Goal: Information Seeking & Learning: Learn about a topic

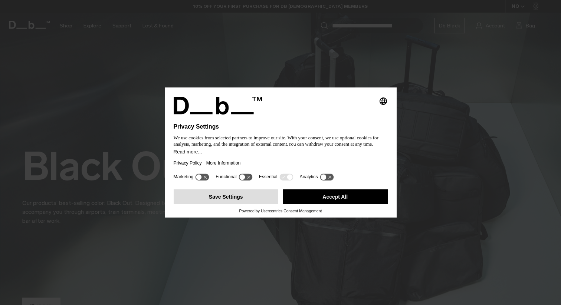
click at [255, 200] on button "Save Settings" at bounding box center [226, 197] width 105 height 15
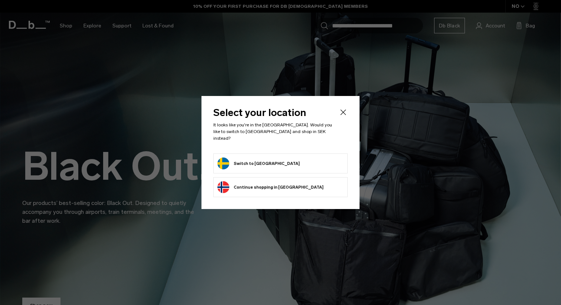
click at [262, 158] on button "Switch to [GEOGRAPHIC_DATA]" at bounding box center [258, 164] width 82 height 12
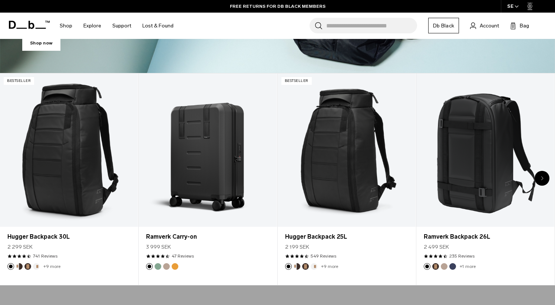
scroll to position [259, 0]
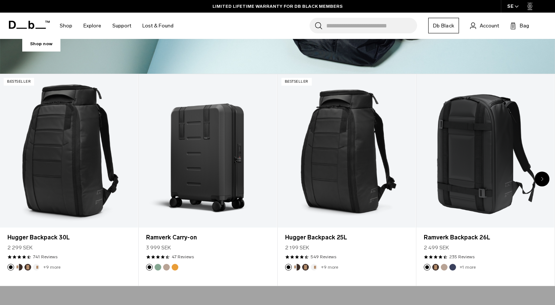
click at [544, 181] on div "Next slide" at bounding box center [542, 179] width 15 height 15
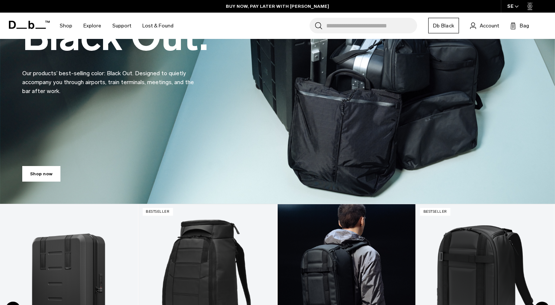
scroll to position [0, 0]
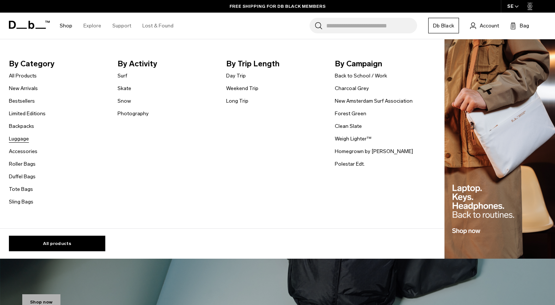
click at [23, 139] on link "Luggage" at bounding box center [19, 139] width 20 height 8
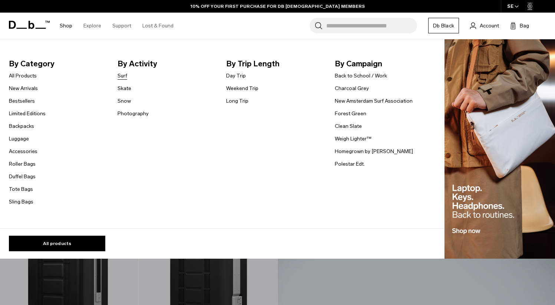
click at [124, 73] on link "Surf" at bounding box center [123, 76] width 10 height 8
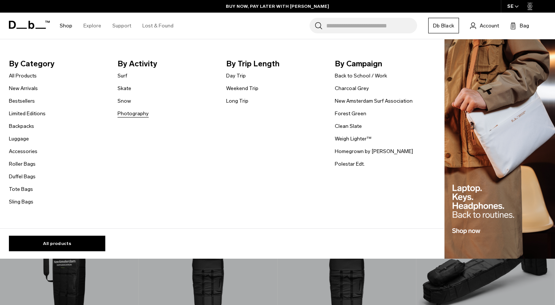
click at [131, 114] on link "Photography" at bounding box center [133, 114] width 31 height 8
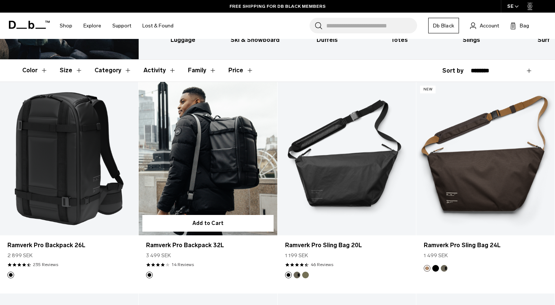
scroll to position [106, 0]
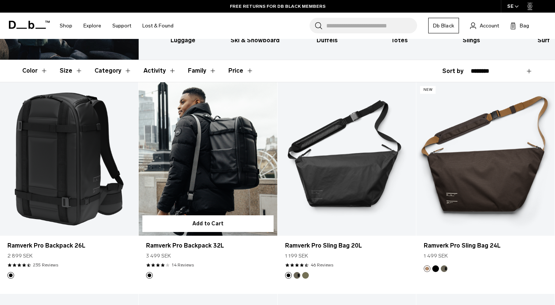
click at [231, 176] on link "Ramverk Pro Backpack 32L" at bounding box center [208, 159] width 138 height 154
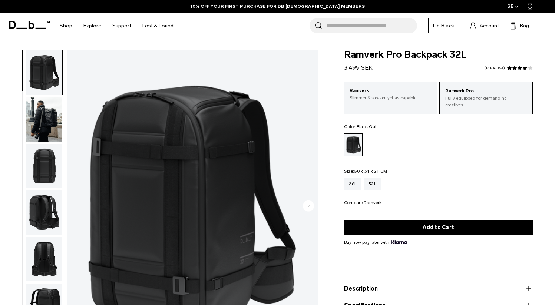
click at [48, 165] on img "button" at bounding box center [44, 166] width 36 height 45
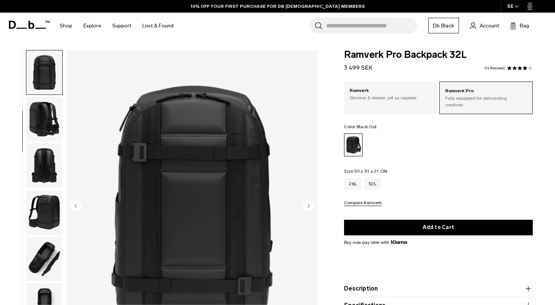
click at [45, 132] on img "button" at bounding box center [44, 119] width 36 height 45
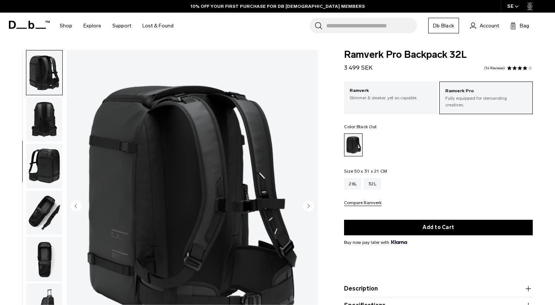
click at [45, 129] on img "button" at bounding box center [44, 119] width 36 height 45
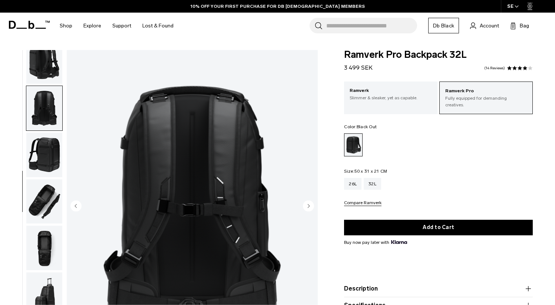
scroll to position [152, 0]
click at [42, 147] on img "button" at bounding box center [44, 154] width 36 height 45
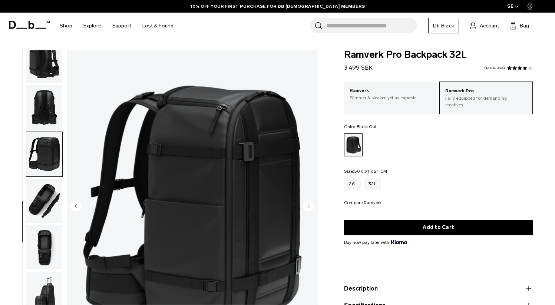
click at [42, 184] on img "button" at bounding box center [44, 201] width 36 height 45
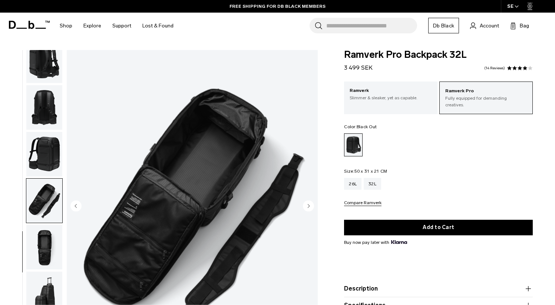
click at [41, 243] on img "button" at bounding box center [44, 247] width 36 height 45
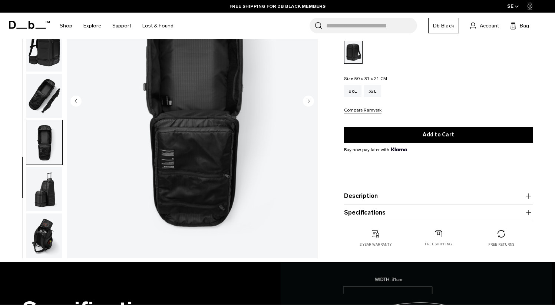
scroll to position [114, 0]
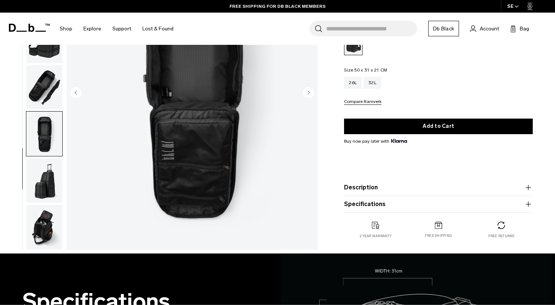
click at [44, 224] on img "button" at bounding box center [44, 227] width 36 height 45
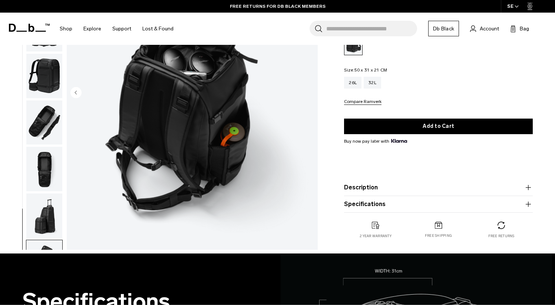
click at [44, 206] on img "button" at bounding box center [44, 216] width 36 height 45
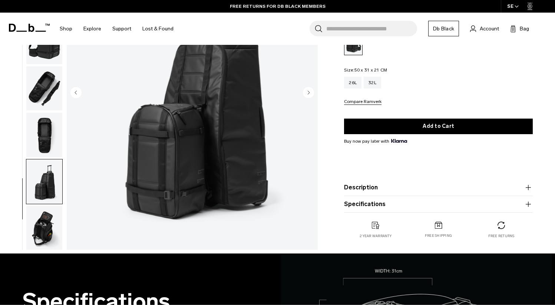
scroll to position [152, 0]
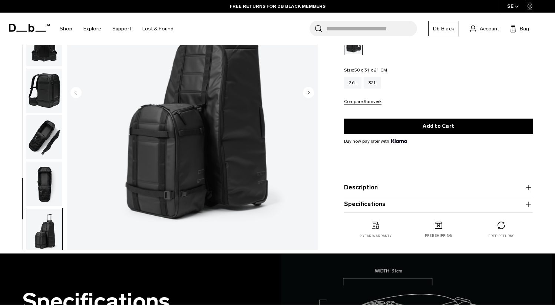
click at [49, 187] on img "button" at bounding box center [44, 184] width 36 height 45
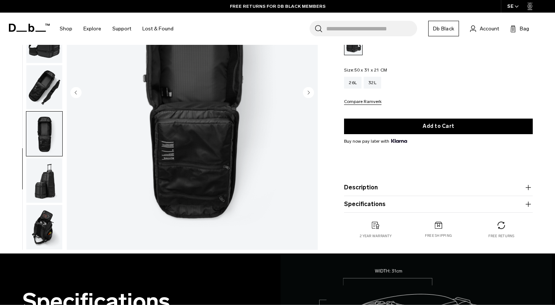
scroll to position [0, 0]
